Goal: Task Accomplishment & Management: Manage account settings

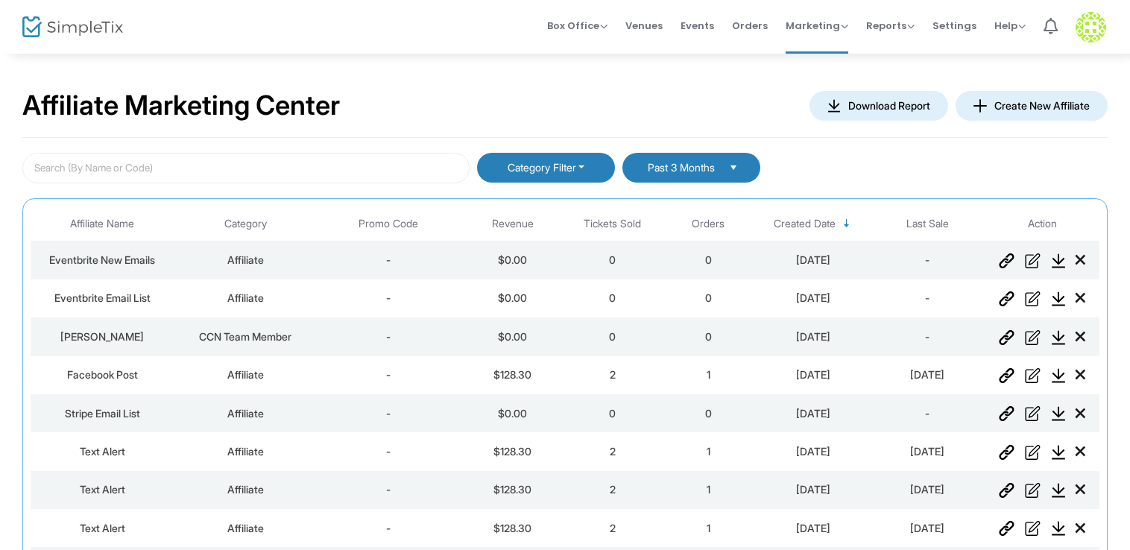
click at [582, 171] on button "Category Filter" at bounding box center [546, 168] width 138 height 30
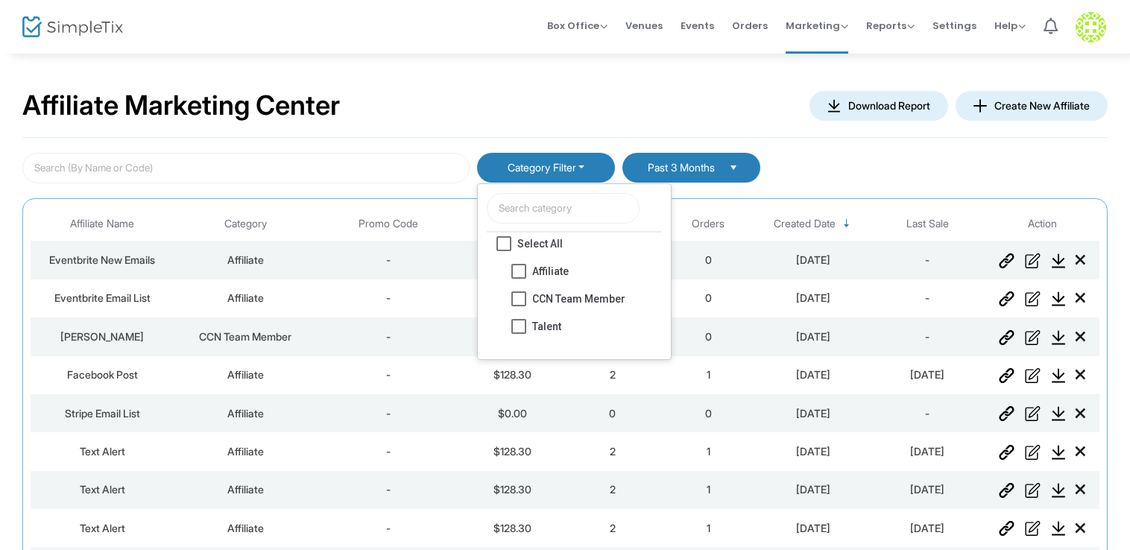
click at [469, 143] on div "Category Filter Select All Affiliate CCN Team Member Talent Past 3 Months Affil…" at bounding box center [564, 421] width 1085 height 566
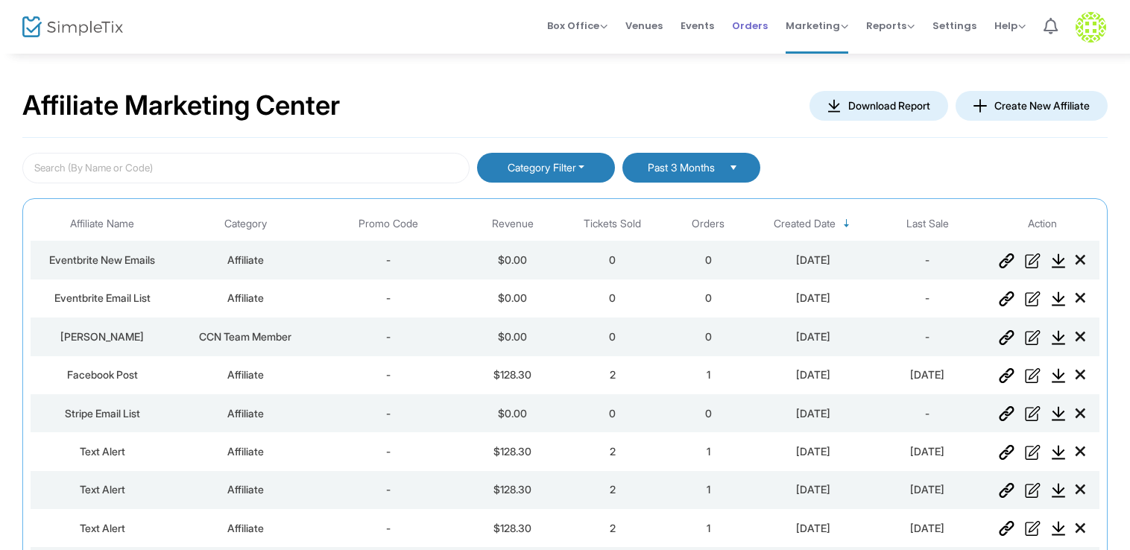
click at [759, 24] on span "Orders" at bounding box center [750, 26] width 36 height 38
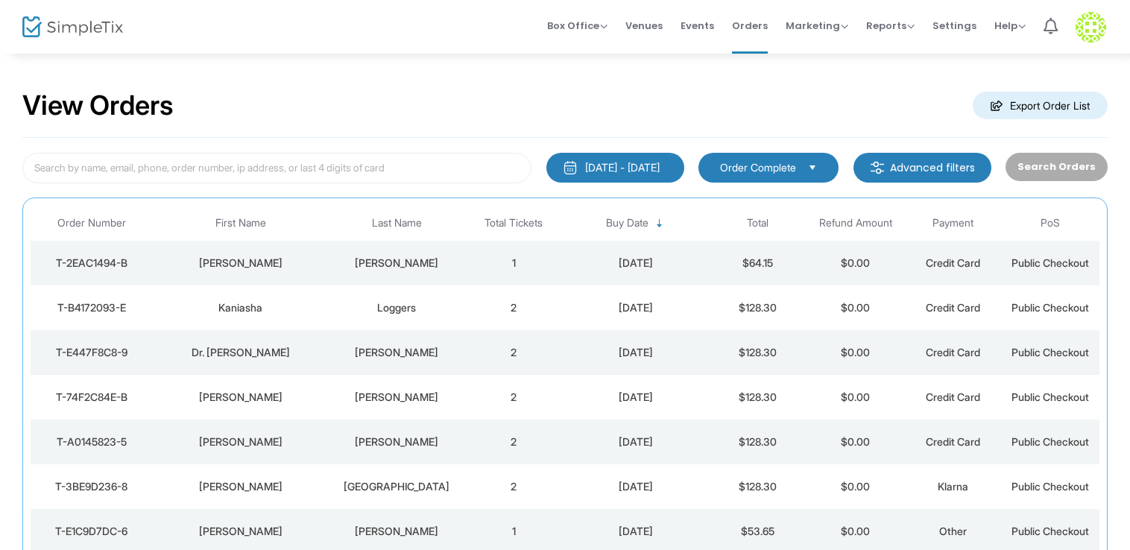
click at [802, 166] on span "Order Complete" at bounding box center [758, 167] width 88 height 16
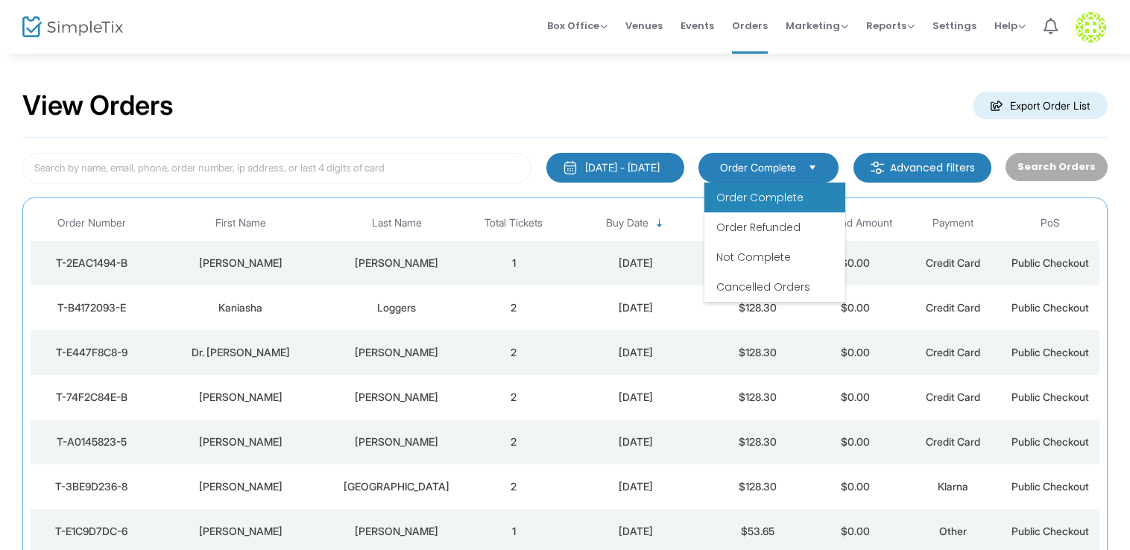
click at [802, 166] on span "Order Complete" at bounding box center [758, 167] width 88 height 16
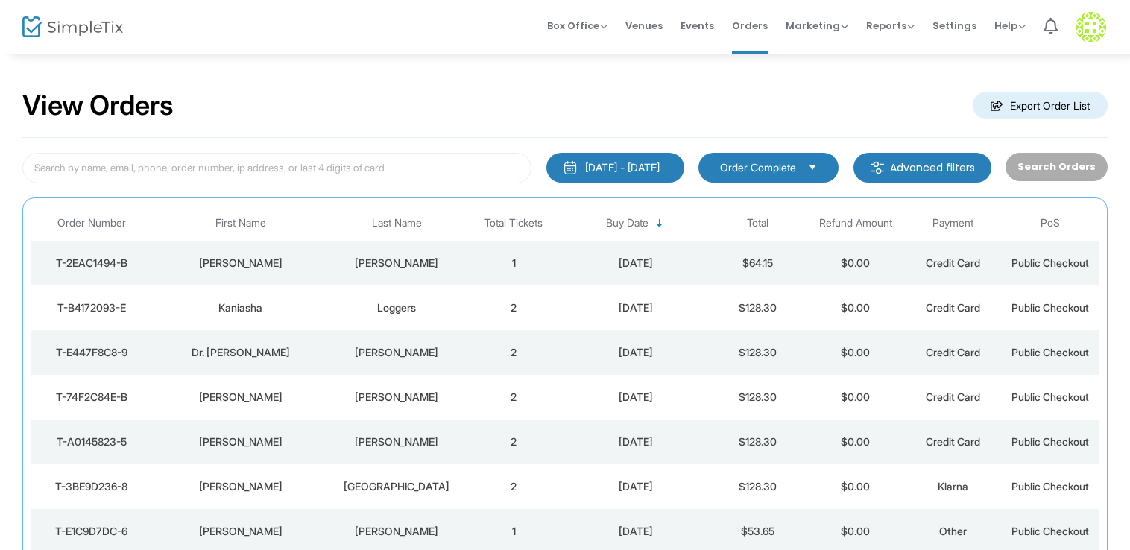
click at [937, 166] on m-button "Advanced filters" at bounding box center [922, 168] width 138 height 30
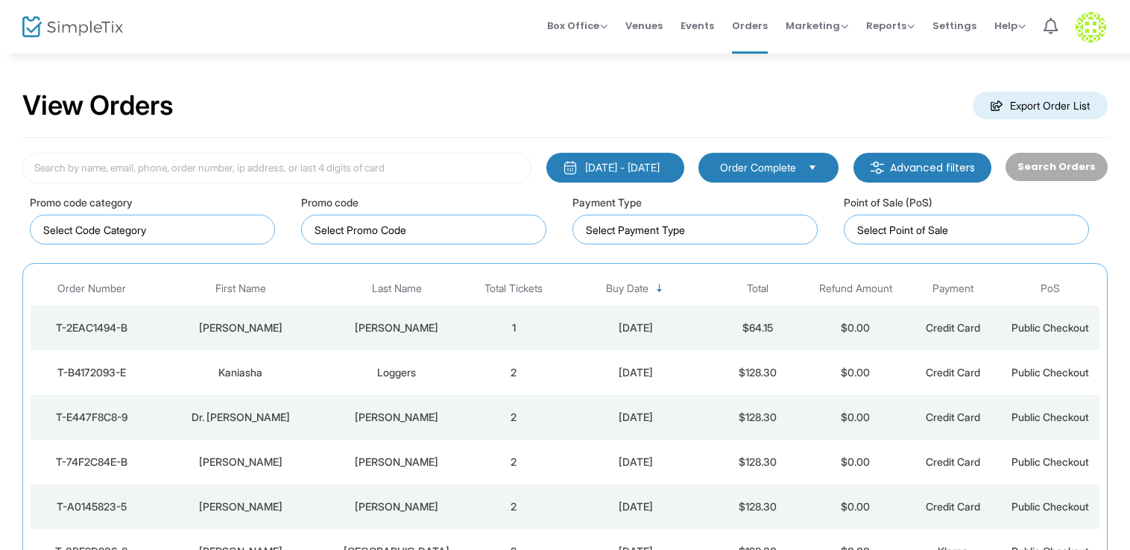
click at [937, 166] on m-button "Advanced filters" at bounding box center [922, 168] width 138 height 30
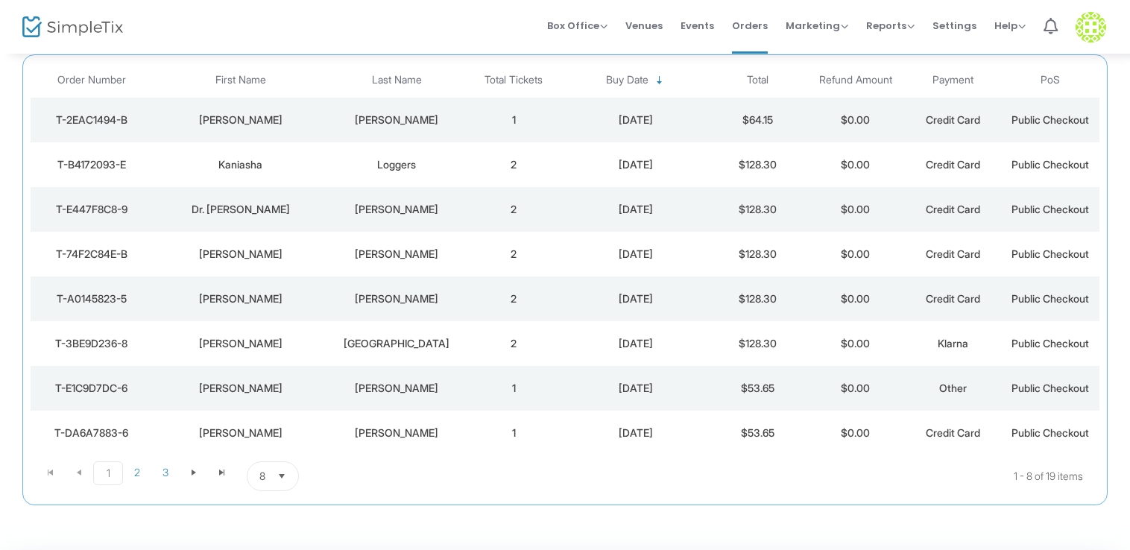
scroll to position [149, 0]
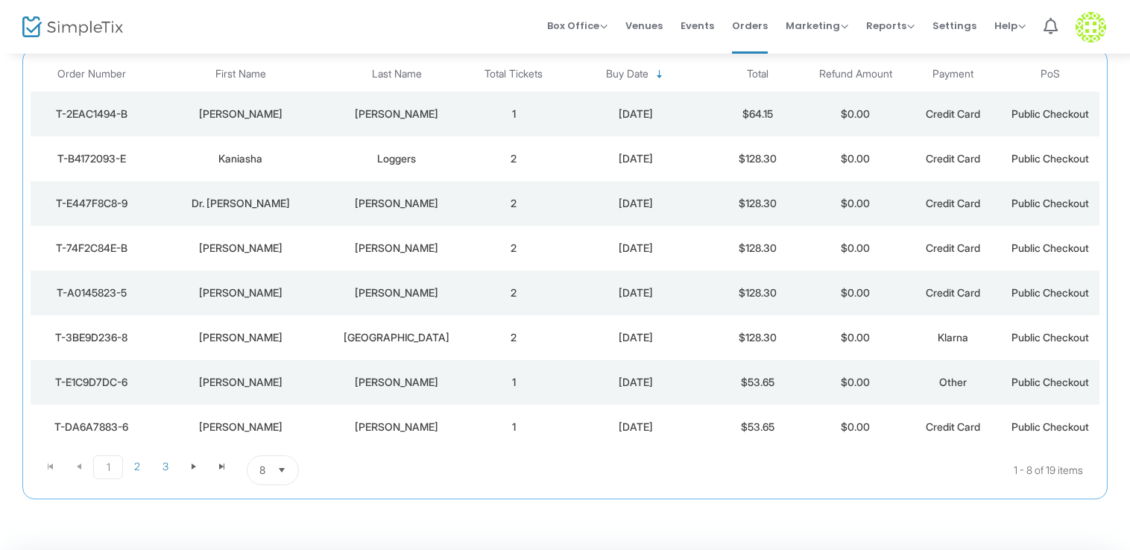
click at [285, 472] on span "Select" at bounding box center [282, 470] width 25 height 25
click at [269, 412] on span "50" at bounding box center [265, 409] width 13 height 15
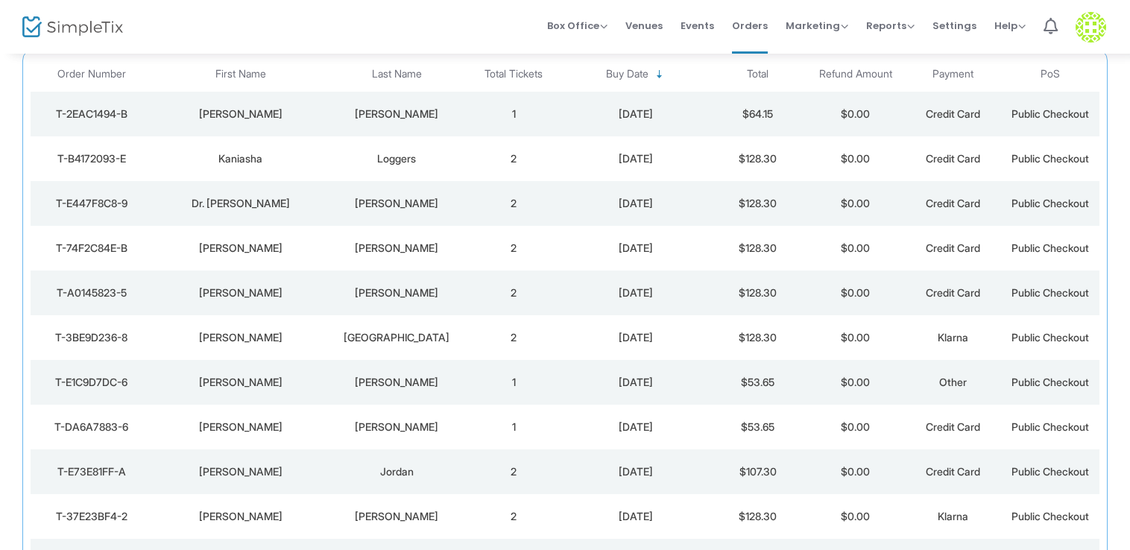
scroll to position [75, 0]
